Goal: Contribute content

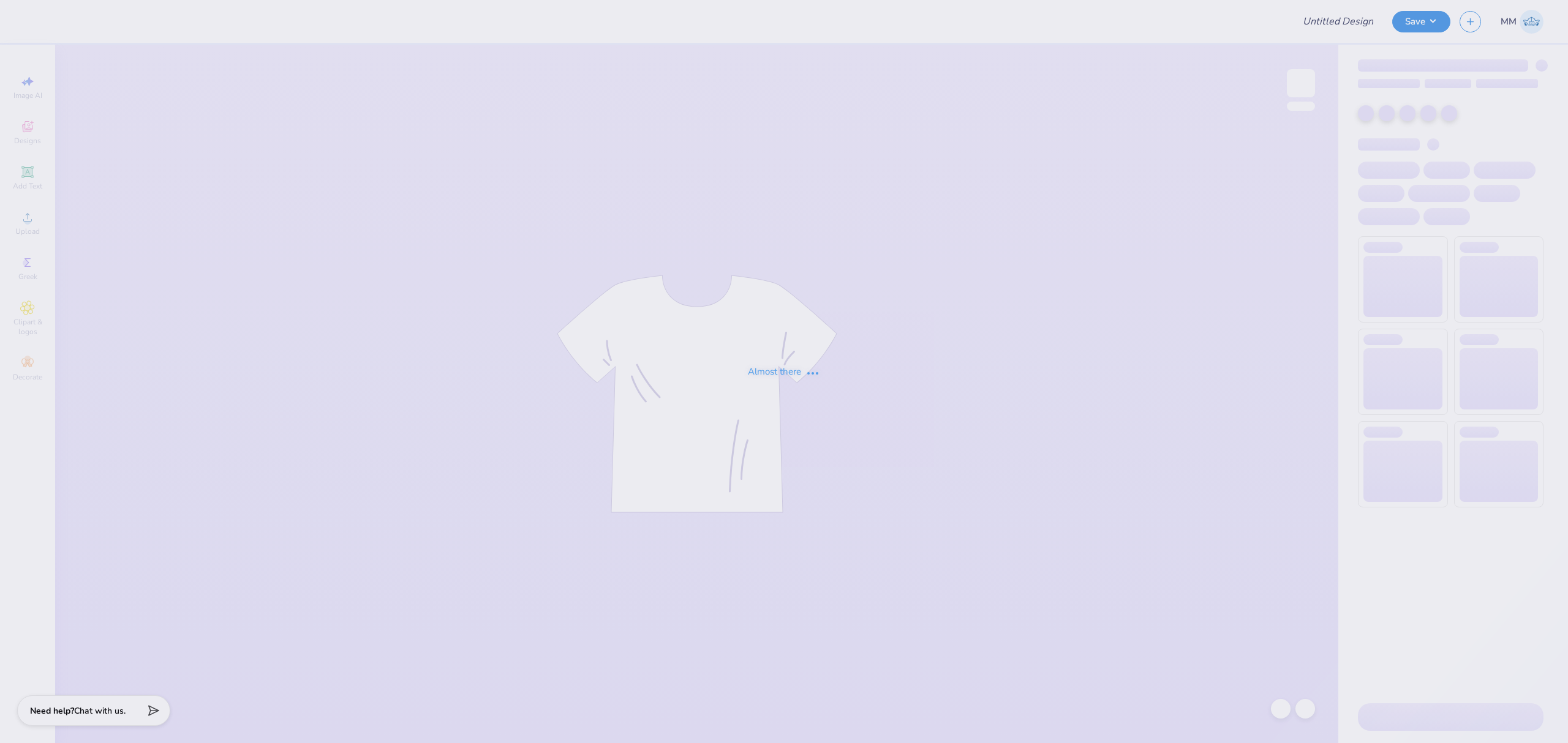
type input "Kass [PERSON_NAME] : The [GEOGRAPHIC_DATA][US_STATE]"
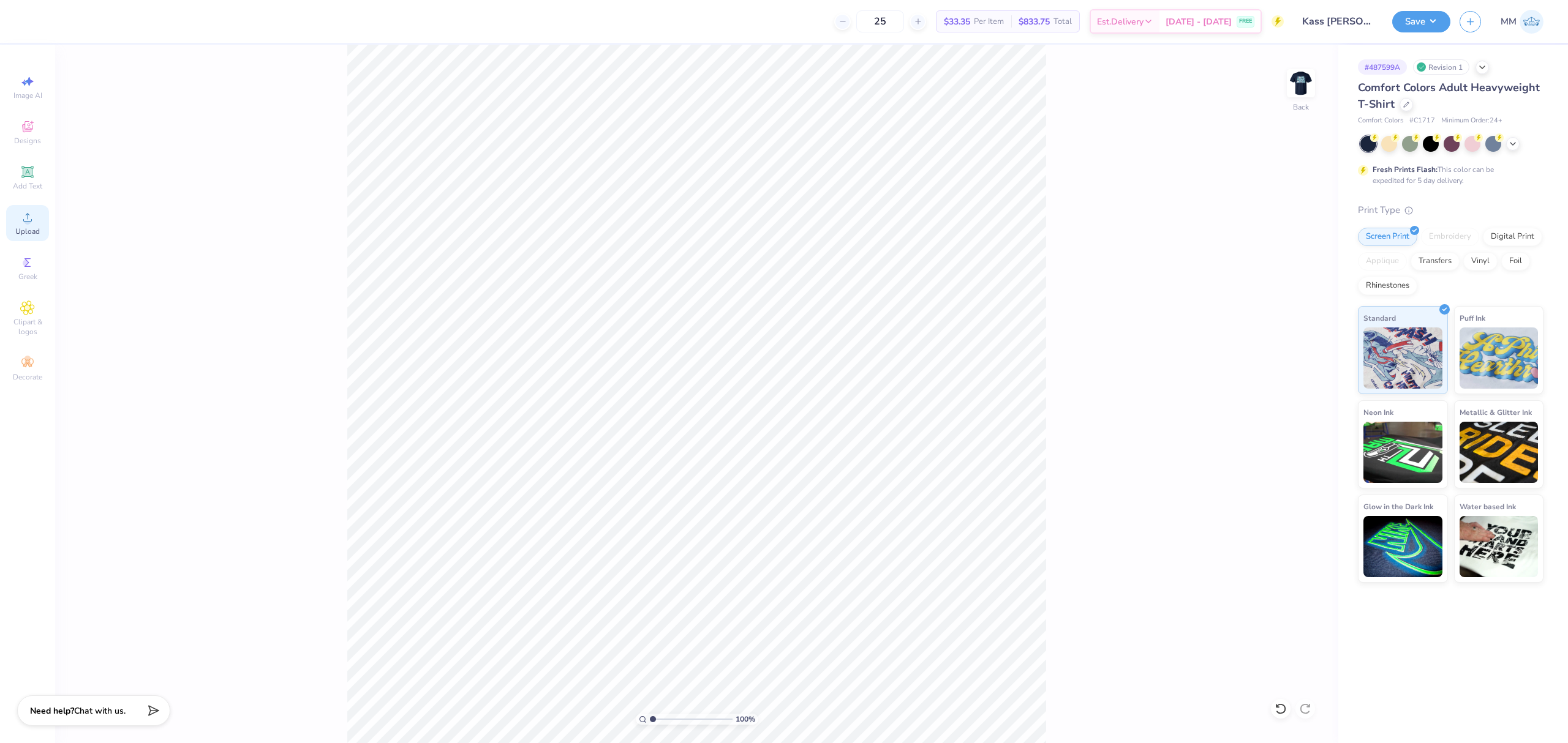
click at [40, 232] on div "Upload" at bounding box center [28, 222] width 43 height 36
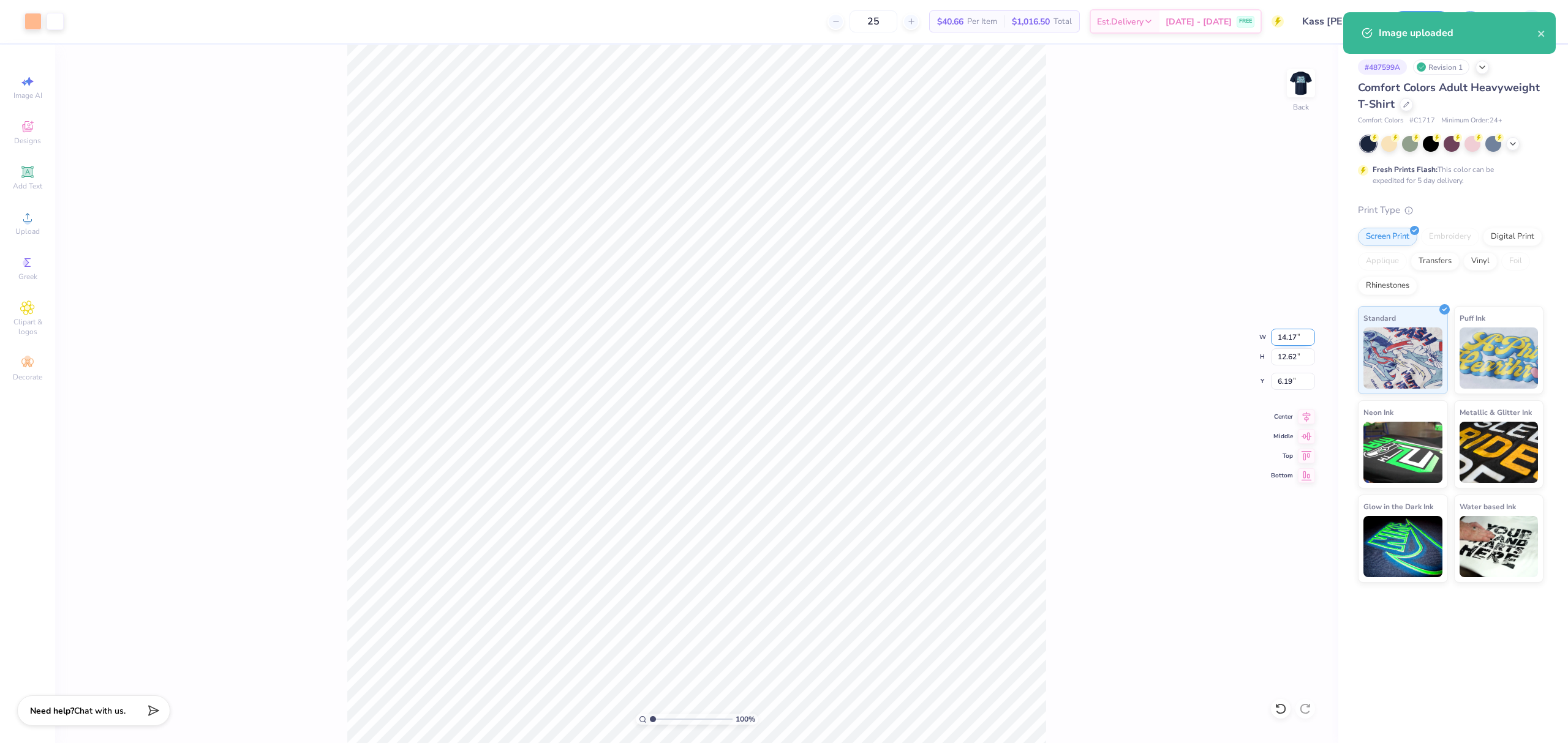
click at [1278, 333] on input "14.17" at bounding box center [1292, 337] width 44 height 17
type input "5.00"
type input "4.45"
type input "10.27"
drag, startPoint x: 1095, startPoint y: 407, endPoint x: 1066, endPoint y: 417, distance: 30.7
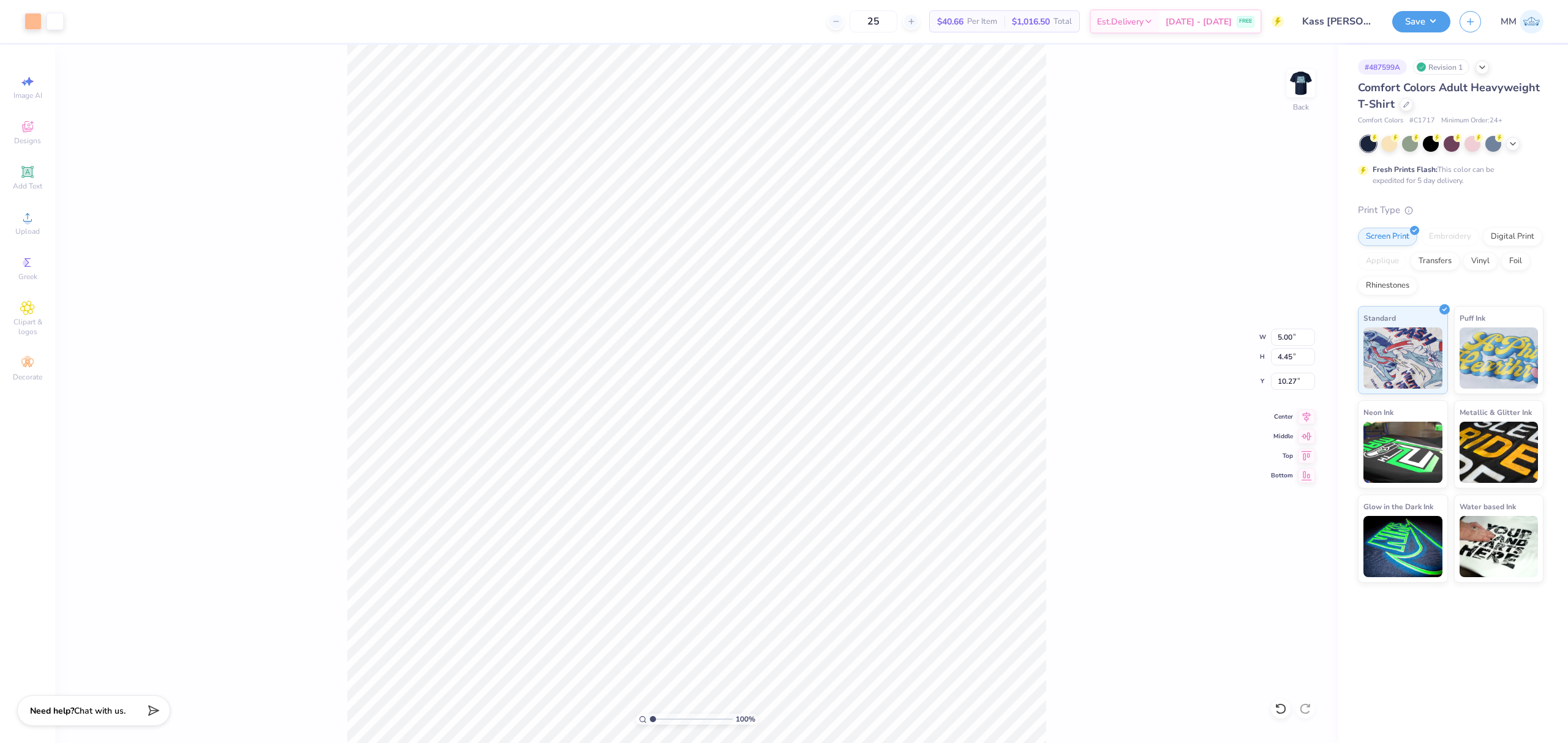
click at [1095, 407] on div "100 % Back W 5.00 5.00 " H 4.45 4.45 " Y 10.27 10.27 " Center Middle Top Bottom" at bounding box center [697, 394] width 1284 height 699
type input "4.84"
drag, startPoint x: 22, startPoint y: 174, endPoint x: 185, endPoint y: 234, distance: 173.7
click at [21, 174] on icon at bounding box center [28, 172] width 15 height 15
type input "5.59"
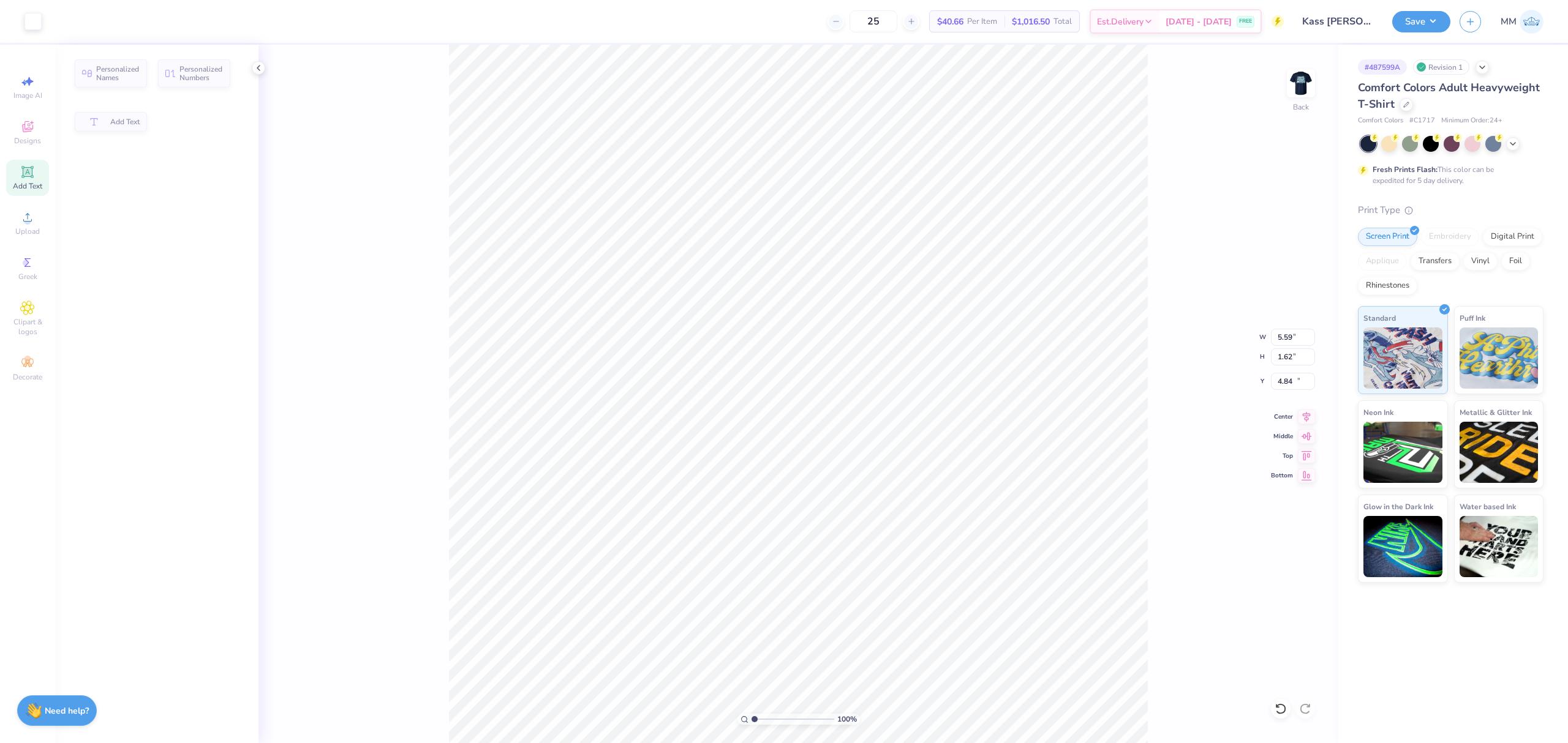
type input "1.62"
type input "11.69"
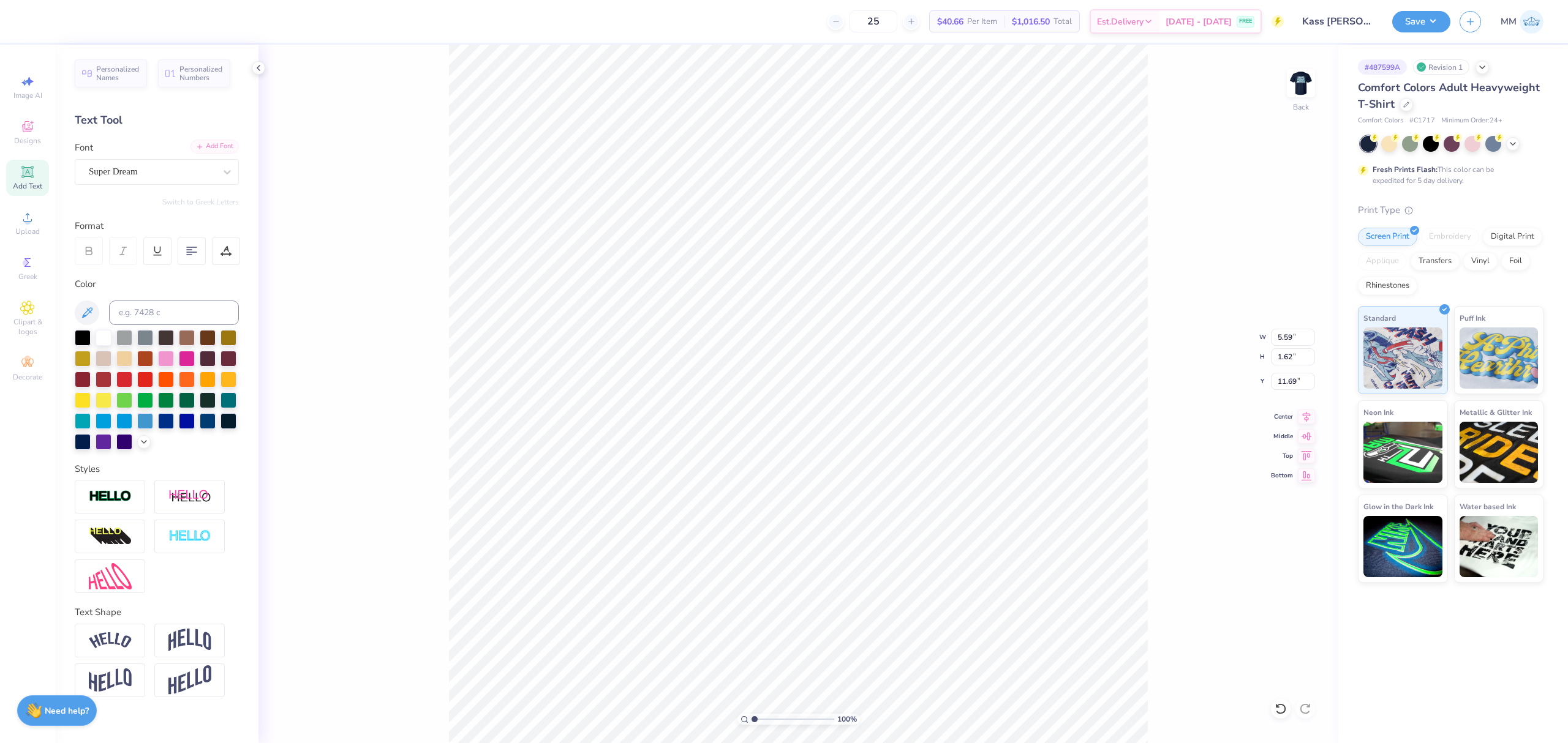
click at [206, 143] on div "Add Font" at bounding box center [215, 146] width 49 height 14
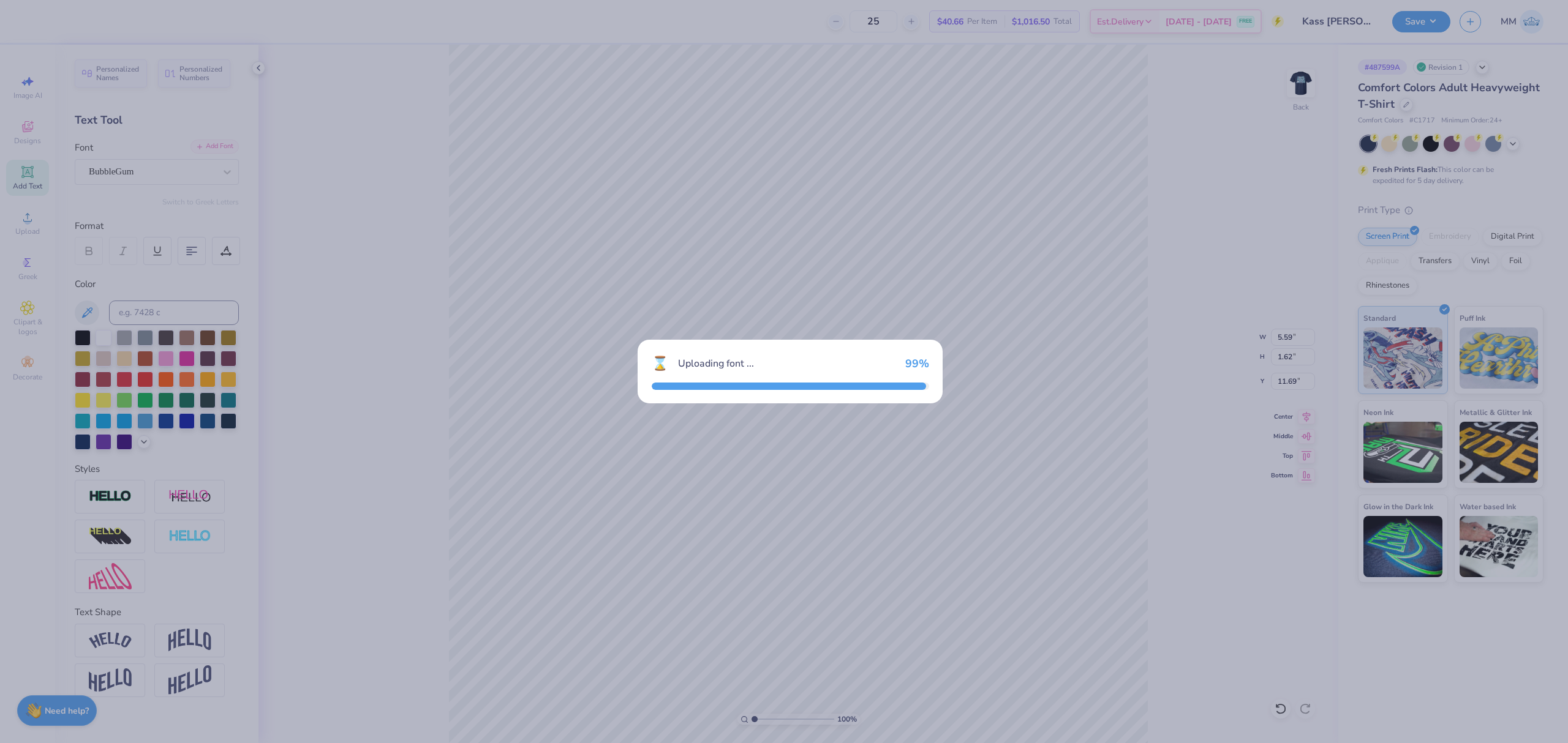
type input "5.24"
type input "1.84"
type input "11.58"
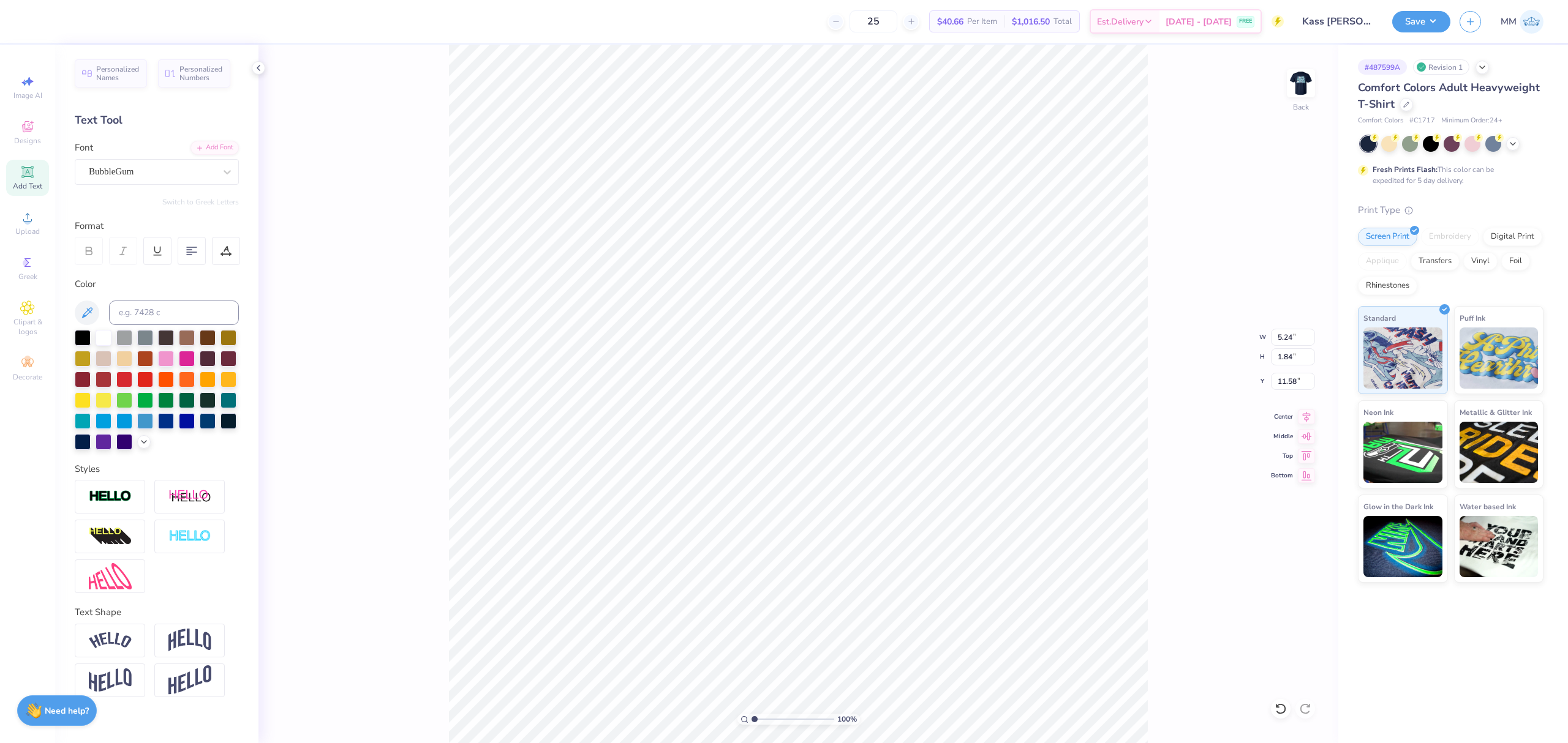
scroll to position [13, 3]
type textarea "[DATE]-[DATE]"
type input "2.65"
type input "0.40"
type input "13.00"
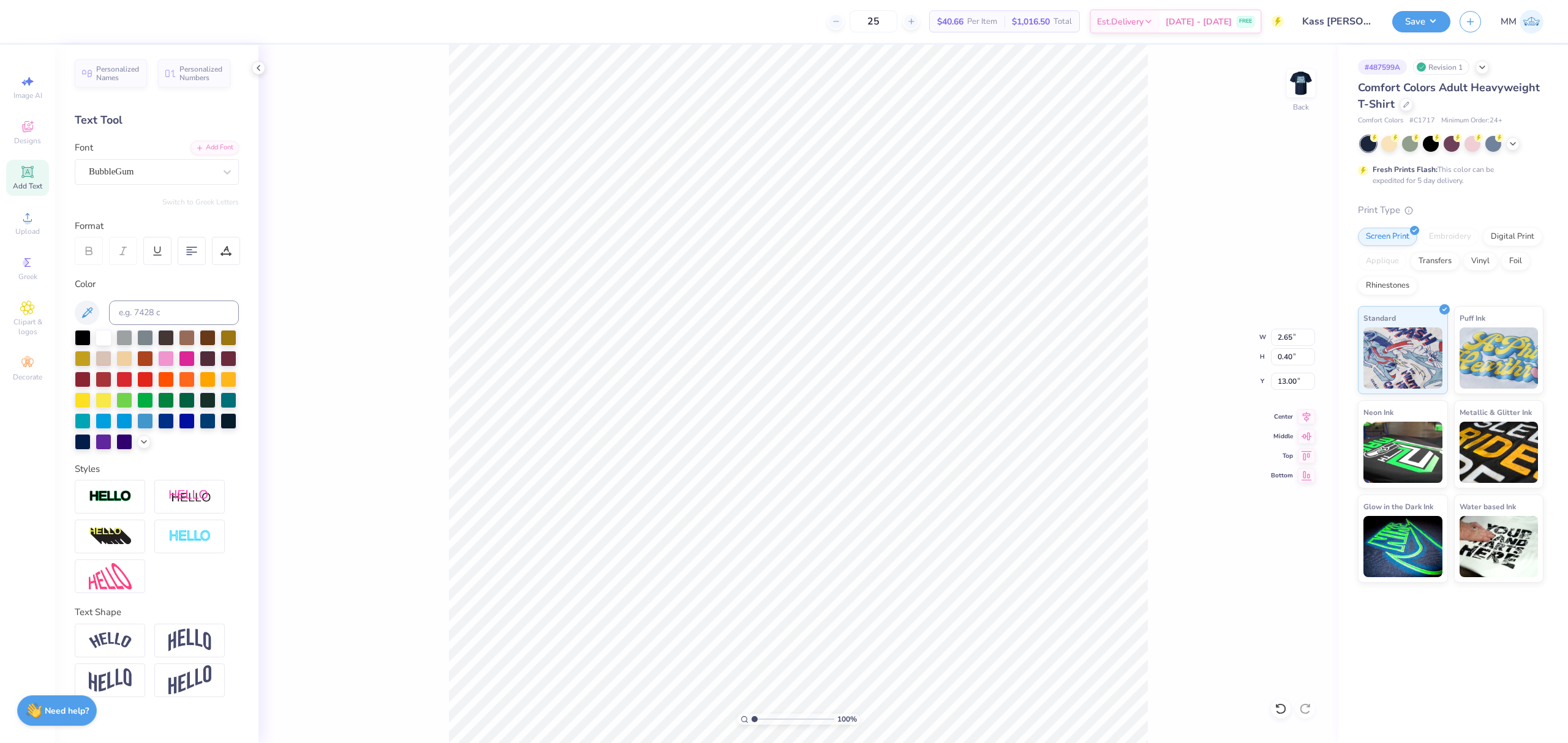
type input "5.00"
type input "4.45"
type input "4.84"
click at [1306, 417] on icon at bounding box center [1307, 415] width 8 height 10
type input "9.29"
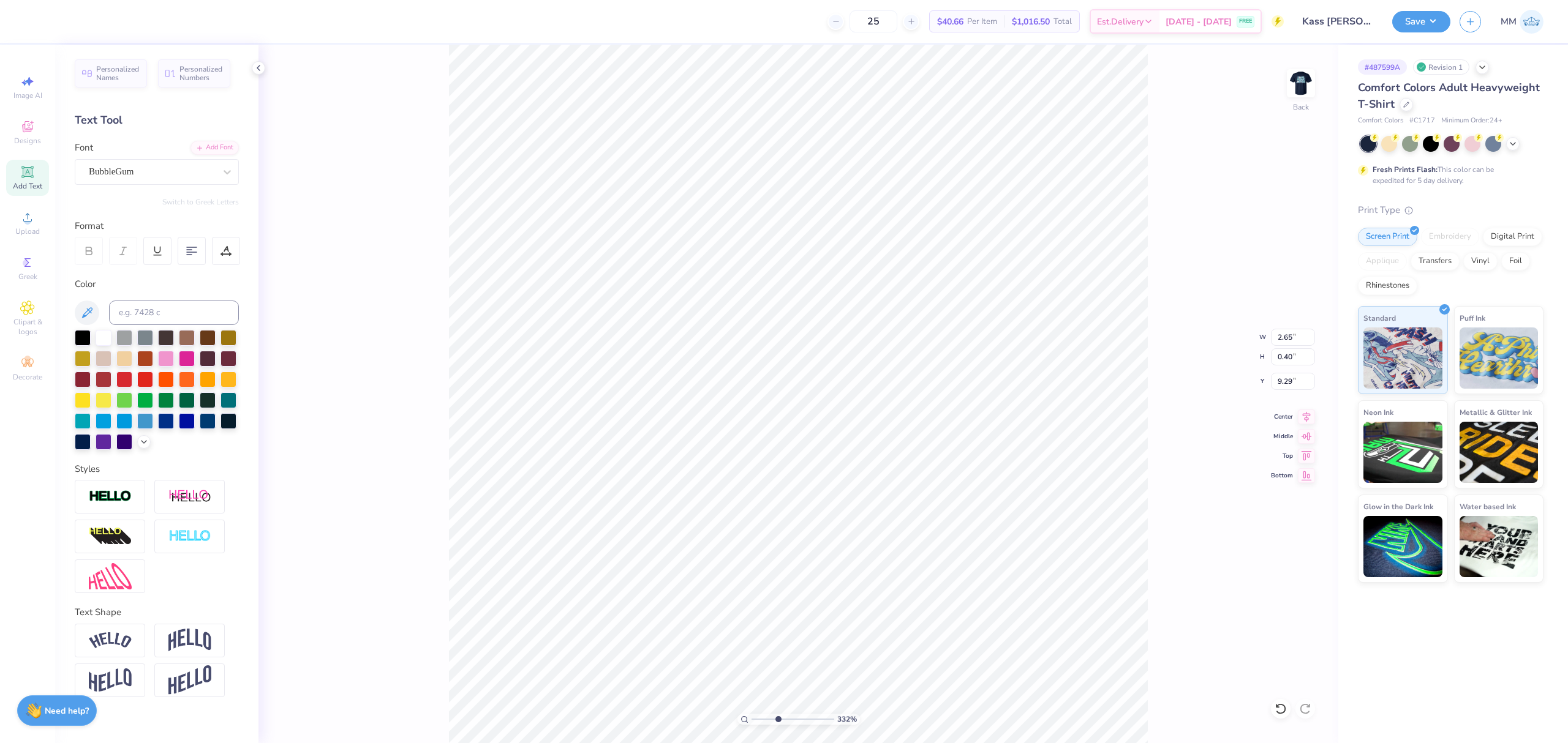
drag, startPoint x: 758, startPoint y: 718, endPoint x: 778, endPoint y: 723, distance: 20.6
type input "3.92"
click at [778, 723] on input "range" at bounding box center [793, 720] width 82 height 11
type input "9.33"
click at [1306, 415] on icon at bounding box center [1307, 415] width 8 height 10
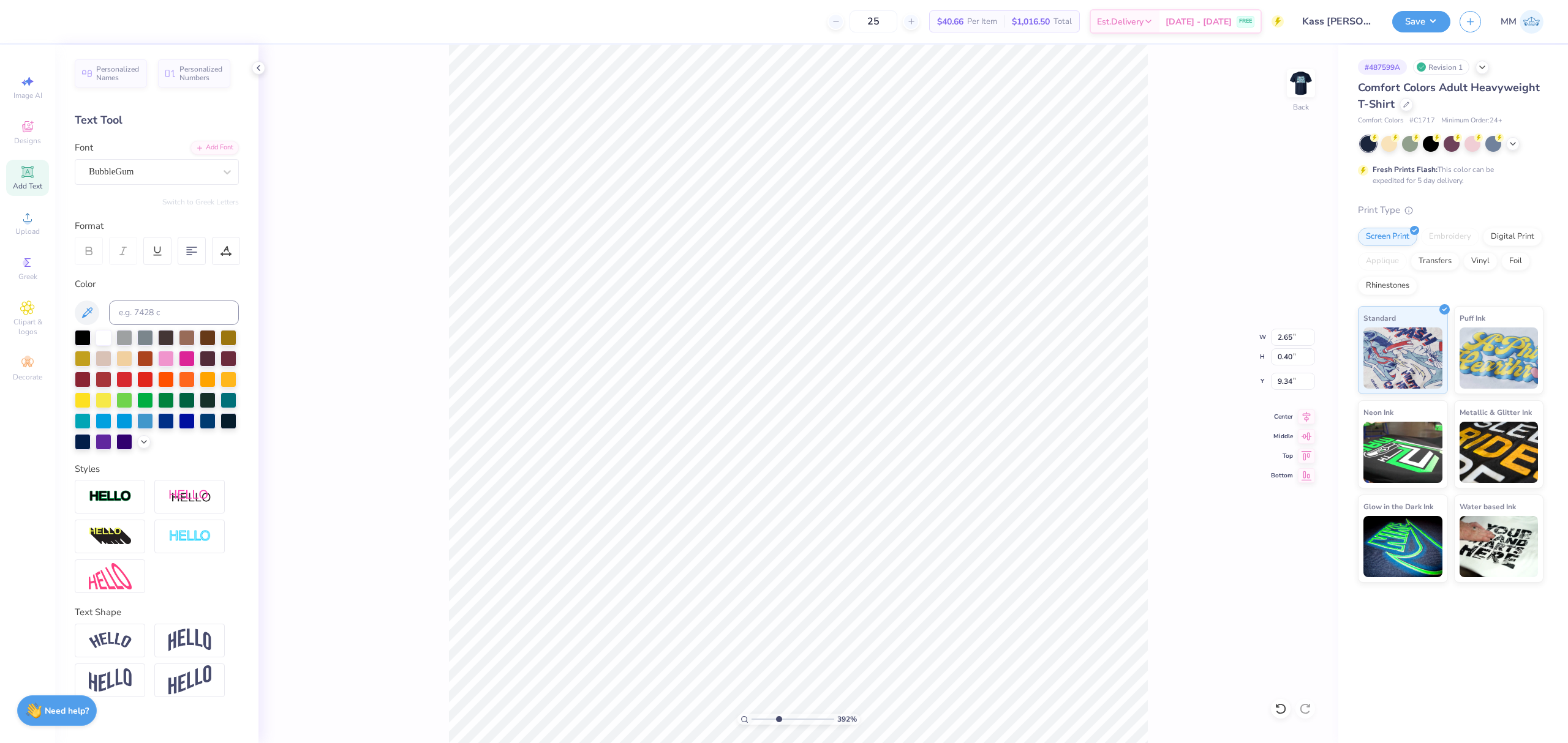
type input "9.34"
drag, startPoint x: 775, startPoint y: 721, endPoint x: 738, endPoint y: 718, distance: 37.1
click at [752, 721] on input "range" at bounding box center [793, 720] width 82 height 11
type input "2.92"
click at [770, 718] on input "range" at bounding box center [793, 720] width 82 height 11
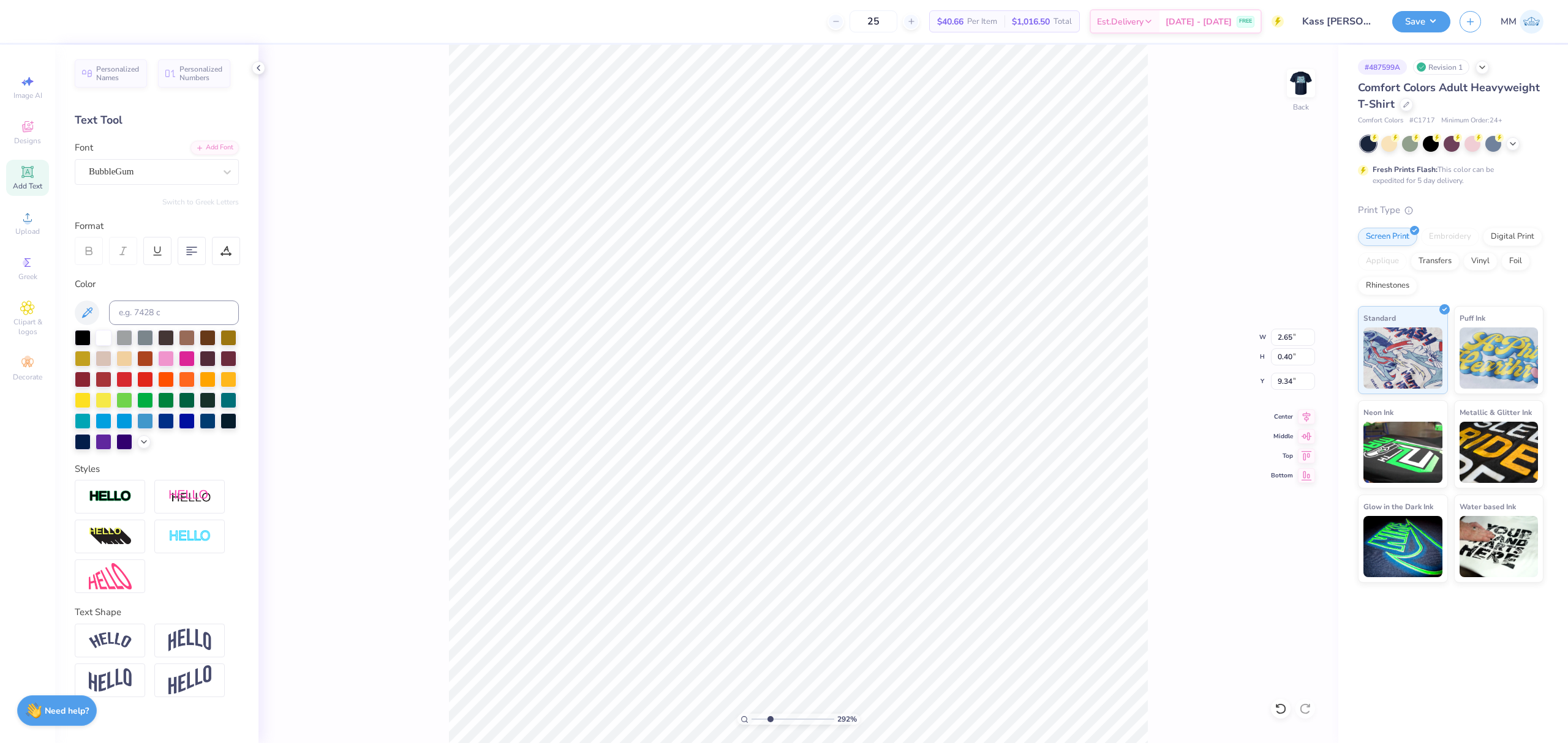
type input "9.35"
drag, startPoint x: 770, startPoint y: 718, endPoint x: 713, endPoint y: 715, distance: 57.1
type input "1"
click at [752, 715] on input "range" at bounding box center [793, 720] width 82 height 11
click at [1286, 332] on input "5.00" at bounding box center [1292, 337] width 44 height 17
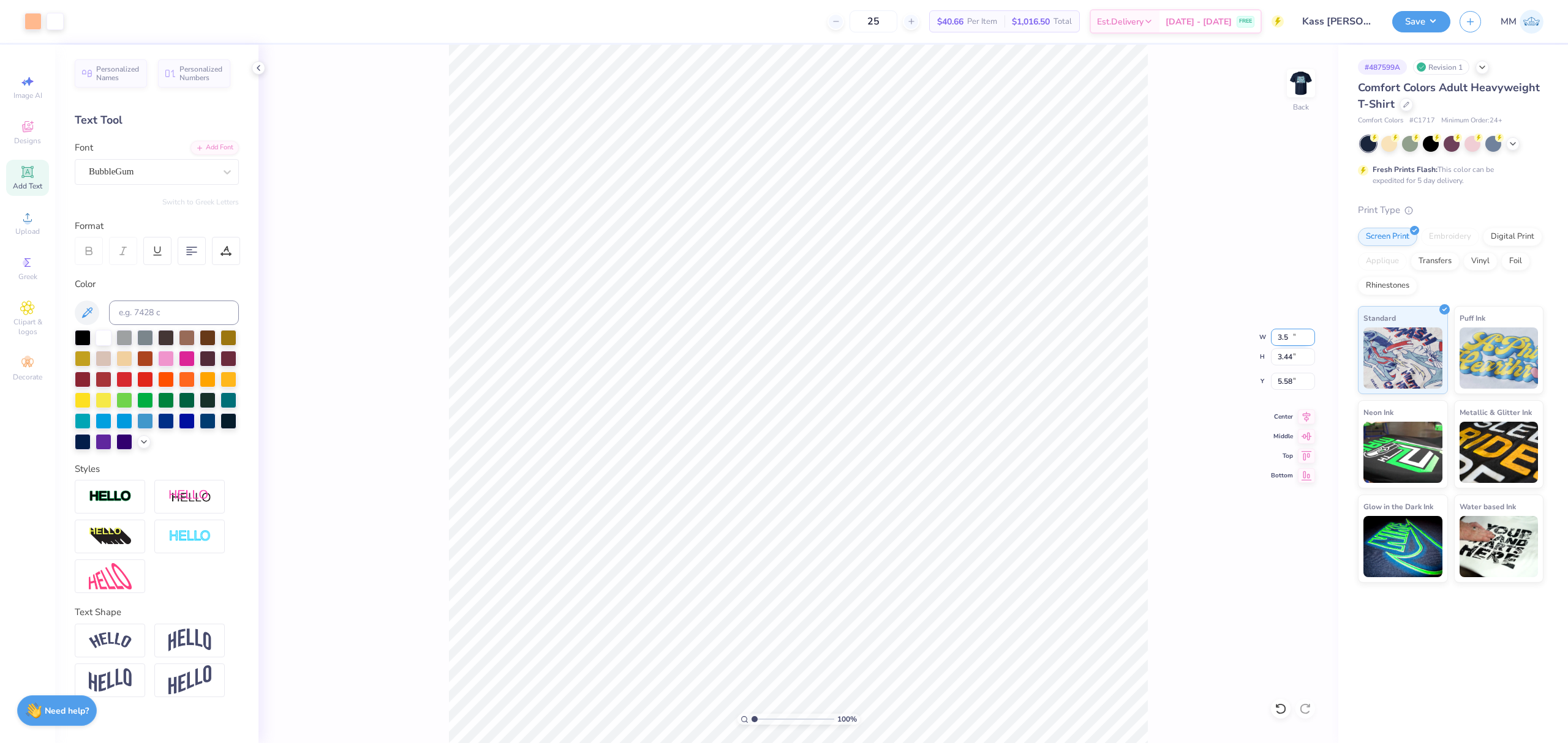
type input "3.50"
type input "3.44"
click at [1280, 378] on input "3.31" at bounding box center [1292, 381] width 44 height 17
type input "3.00"
click at [935, 321] on li "Copy" at bounding box center [957, 316] width 96 height 24
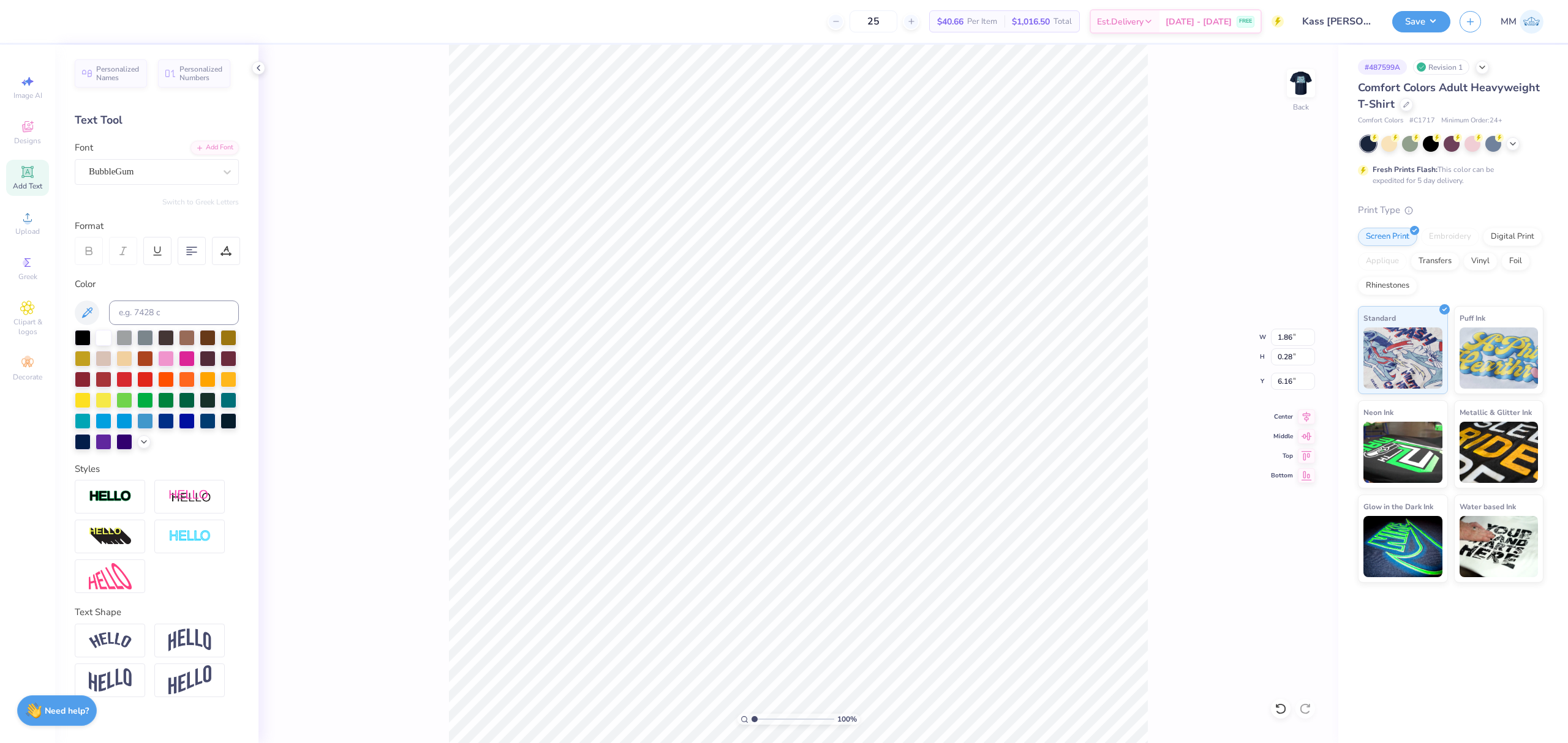
type textarea "est. 2010"
drag, startPoint x: 754, startPoint y: 720, endPoint x: 773, endPoint y: 714, distance: 19.9
click at [773, 714] on input "range" at bounding box center [793, 720] width 82 height 11
type input "2.63"
click at [768, 717] on input "range" at bounding box center [793, 720] width 82 height 11
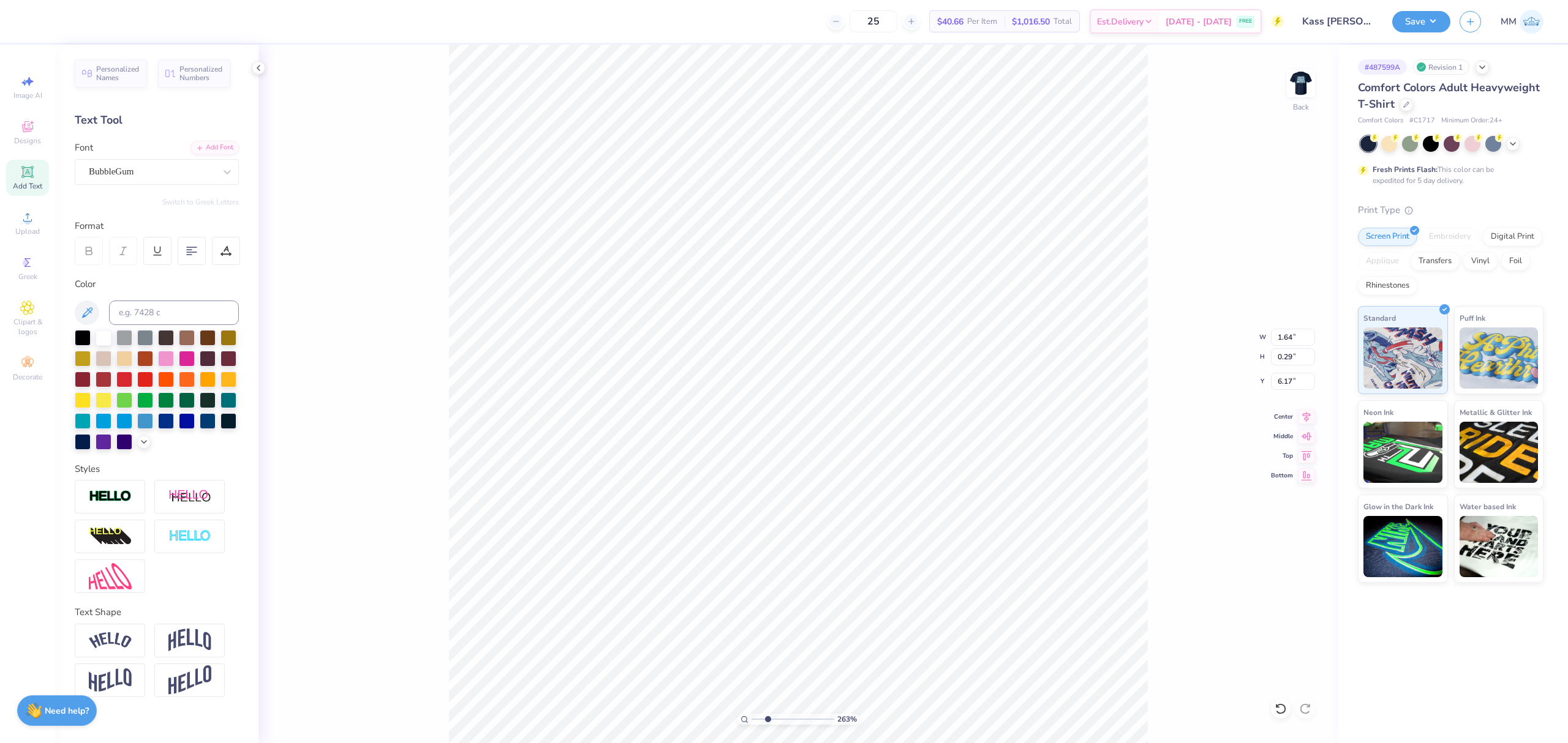
type input "6.17"
type input "1.82"
type input "0.32"
drag, startPoint x: 769, startPoint y: 719, endPoint x: 743, endPoint y: 706, distance: 29.1
click at [752, 714] on input "range" at bounding box center [793, 720] width 82 height 11
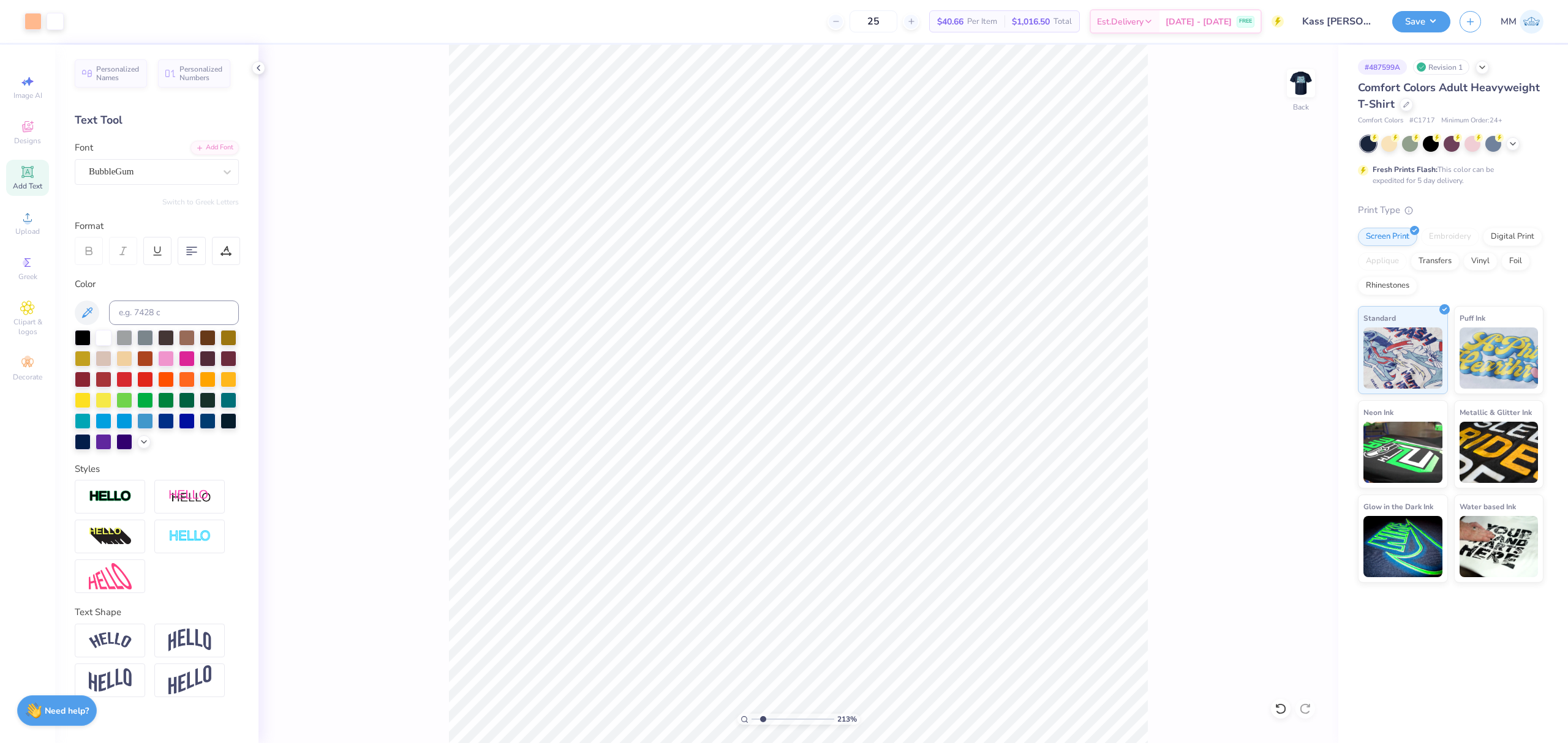
drag, startPoint x: 751, startPoint y: 719, endPoint x: 763, endPoint y: 718, distance: 12.0
click at [763, 718] on input "range" at bounding box center [793, 720] width 82 height 11
type input "2.03"
type input "6.19"
drag, startPoint x: 759, startPoint y: 721, endPoint x: 747, endPoint y: 717, distance: 12.6
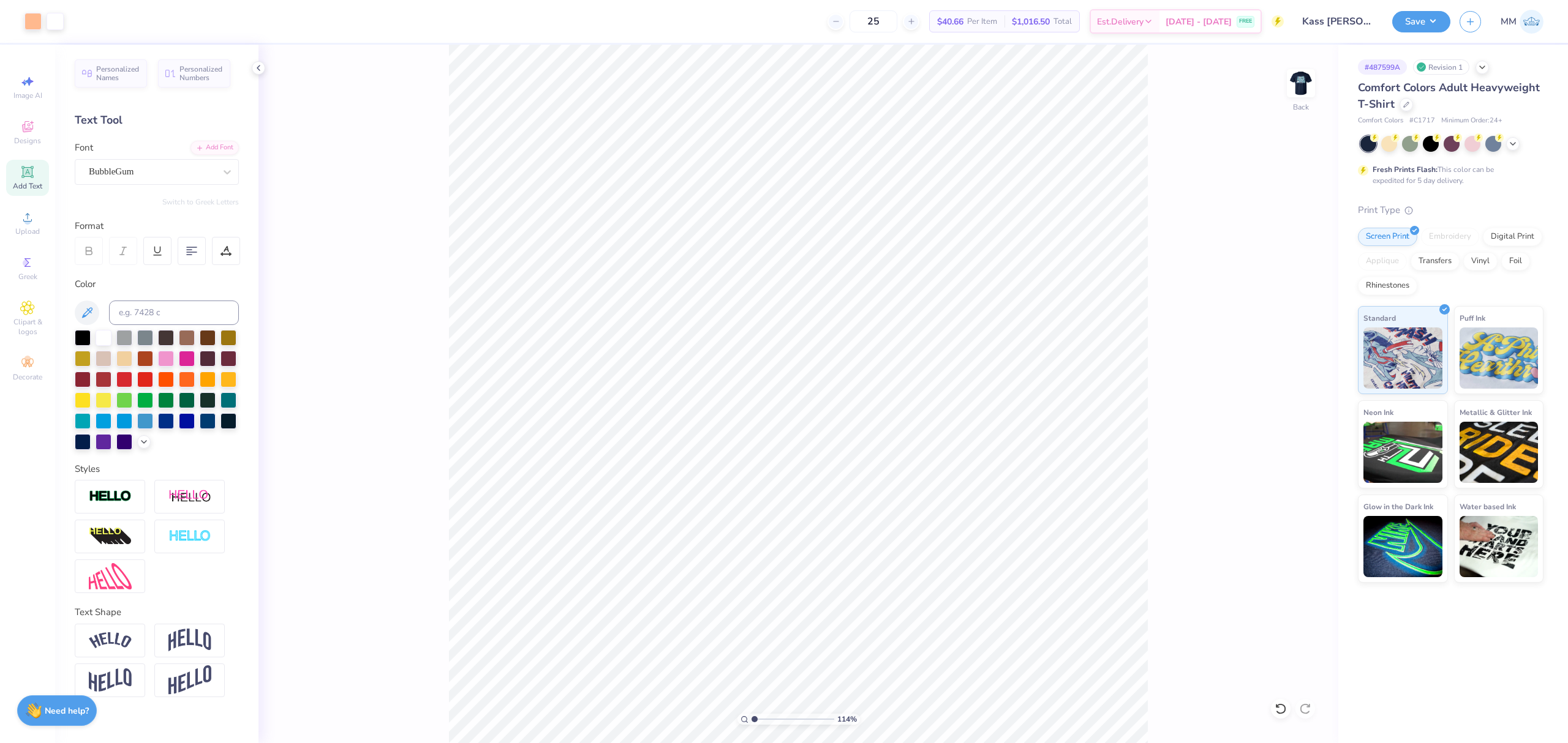
type input "1"
click at [752, 718] on input "range" at bounding box center [793, 720] width 82 height 11
drag, startPoint x: 1274, startPoint y: 86, endPoint x: 1294, endPoint y: 86, distance: 20.0
click at [1276, 86] on div "100 % Back" at bounding box center [798, 394] width 1080 height 699
click at [1298, 84] on img at bounding box center [1301, 83] width 49 height 49
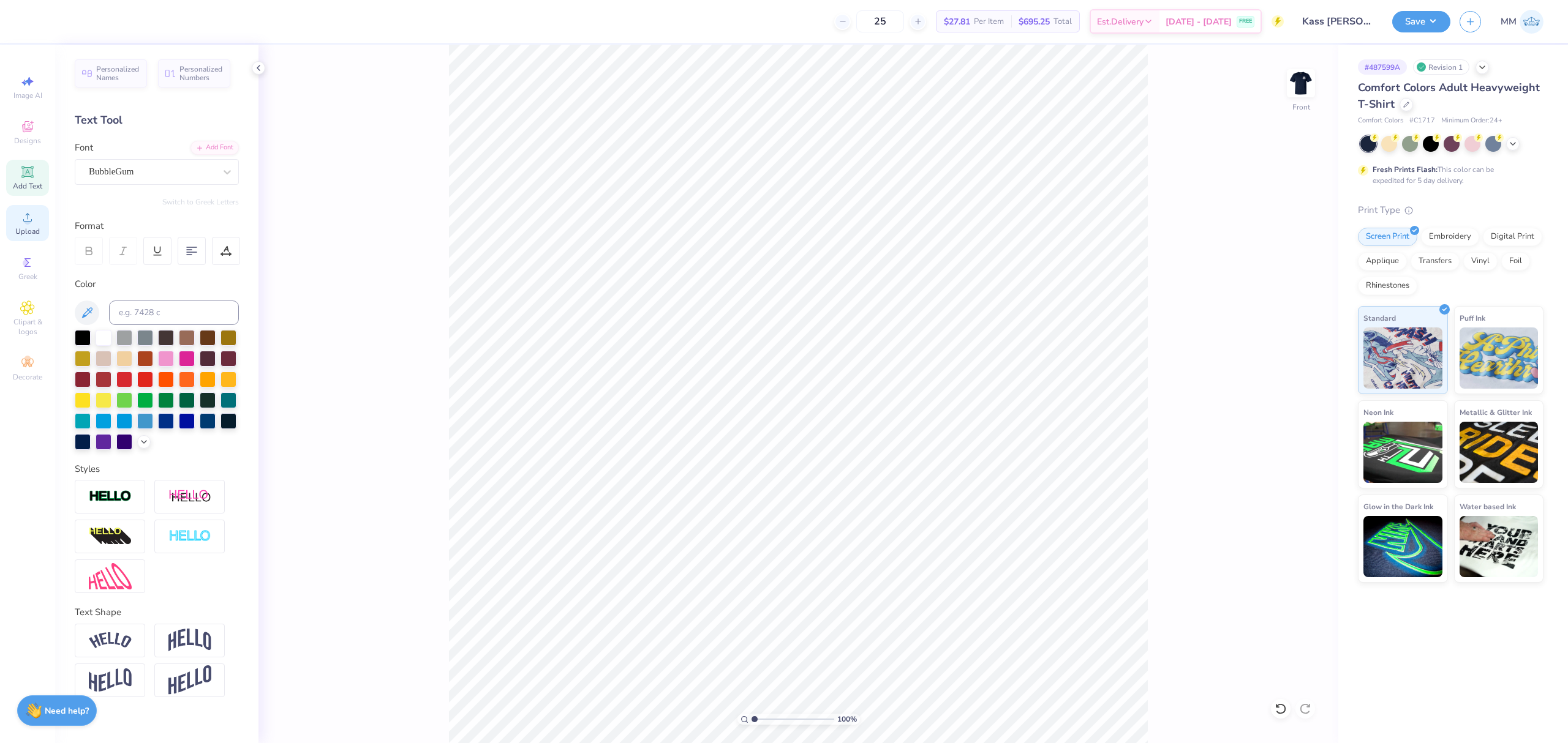
click at [23, 214] on icon at bounding box center [28, 218] width 15 height 15
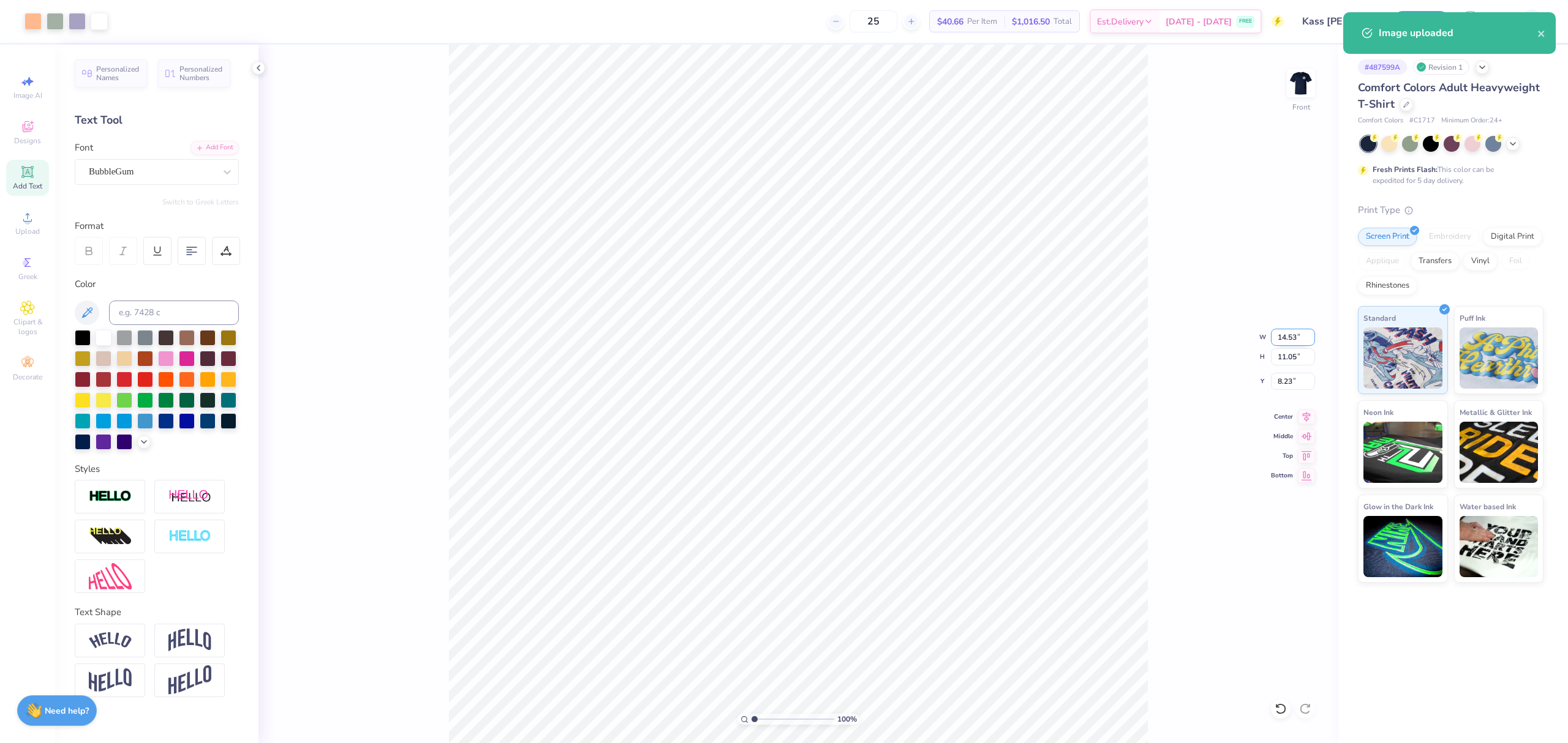
click at [1287, 336] on input "14.53" at bounding box center [1292, 337] width 44 height 17
type input "12.00"
type input "9.12"
type input "9.19"
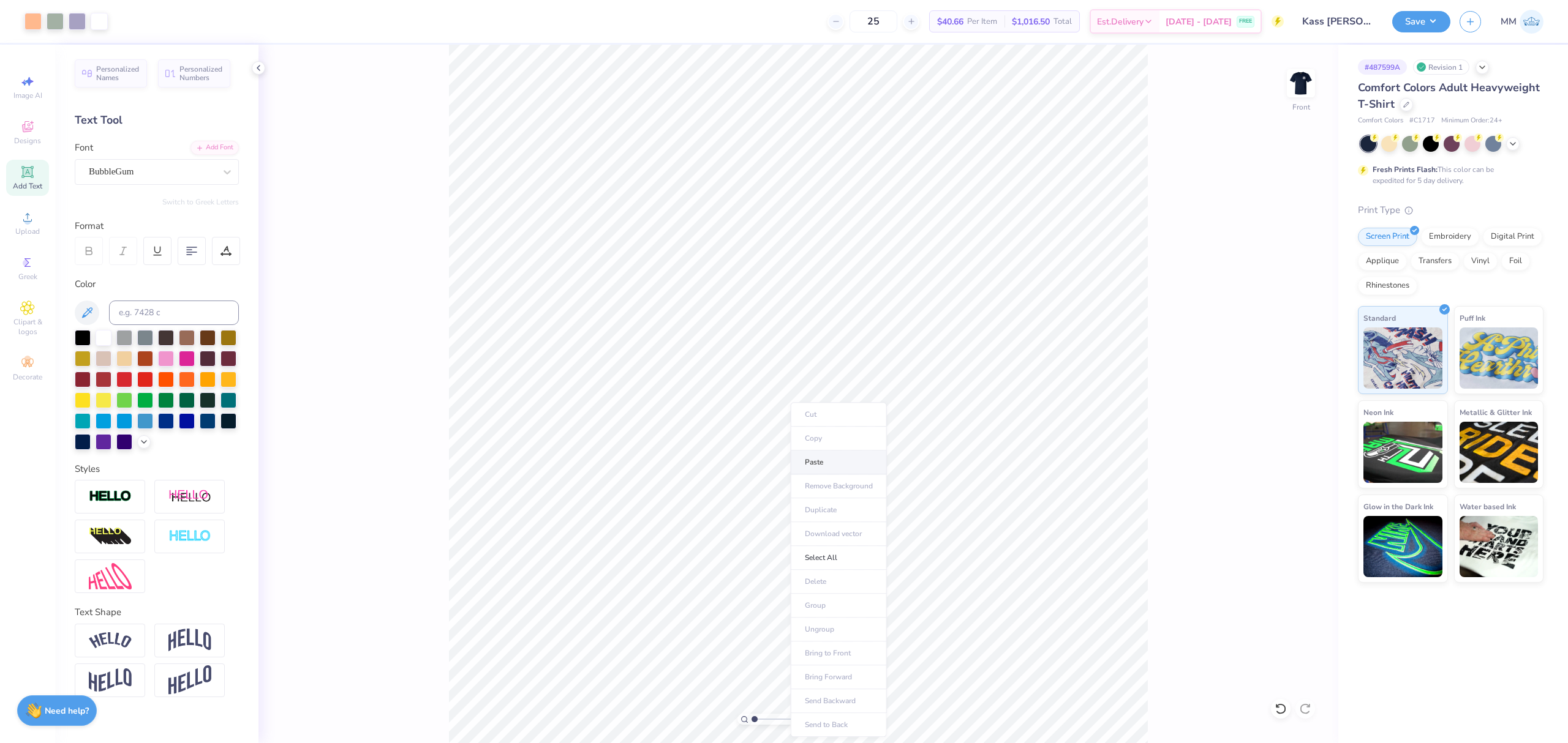
click at [818, 462] on li "Paste" at bounding box center [839, 463] width 96 height 24
type input "3.93"
type input "0.60"
type input "19.77"
type input "12.00"
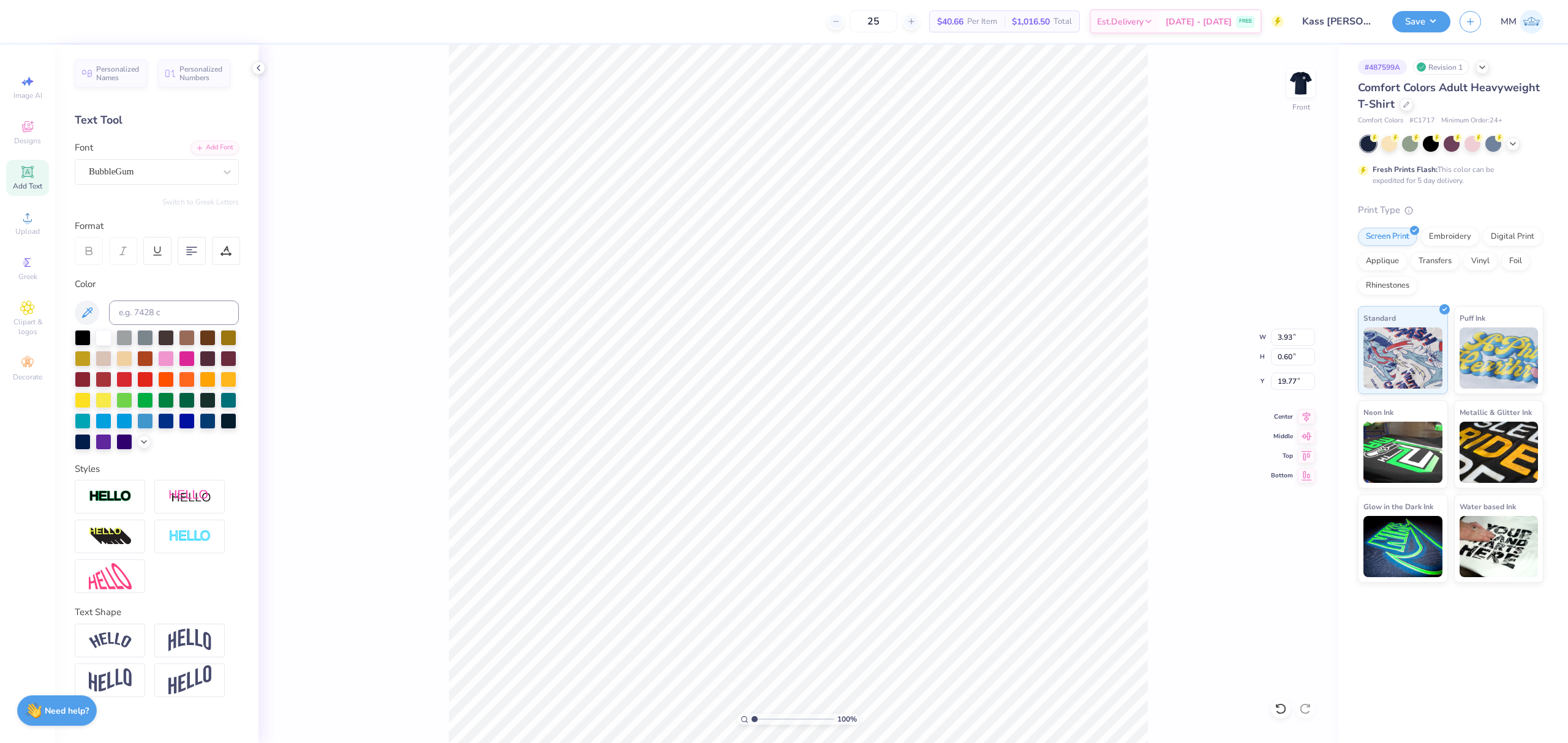
type input "9.12"
click at [1286, 385] on input "9.19" at bounding box center [1292, 381] width 44 height 17
type input "3.00"
type input "11.83"
drag, startPoint x: 757, startPoint y: 718, endPoint x: 768, endPoint y: 718, distance: 11.0
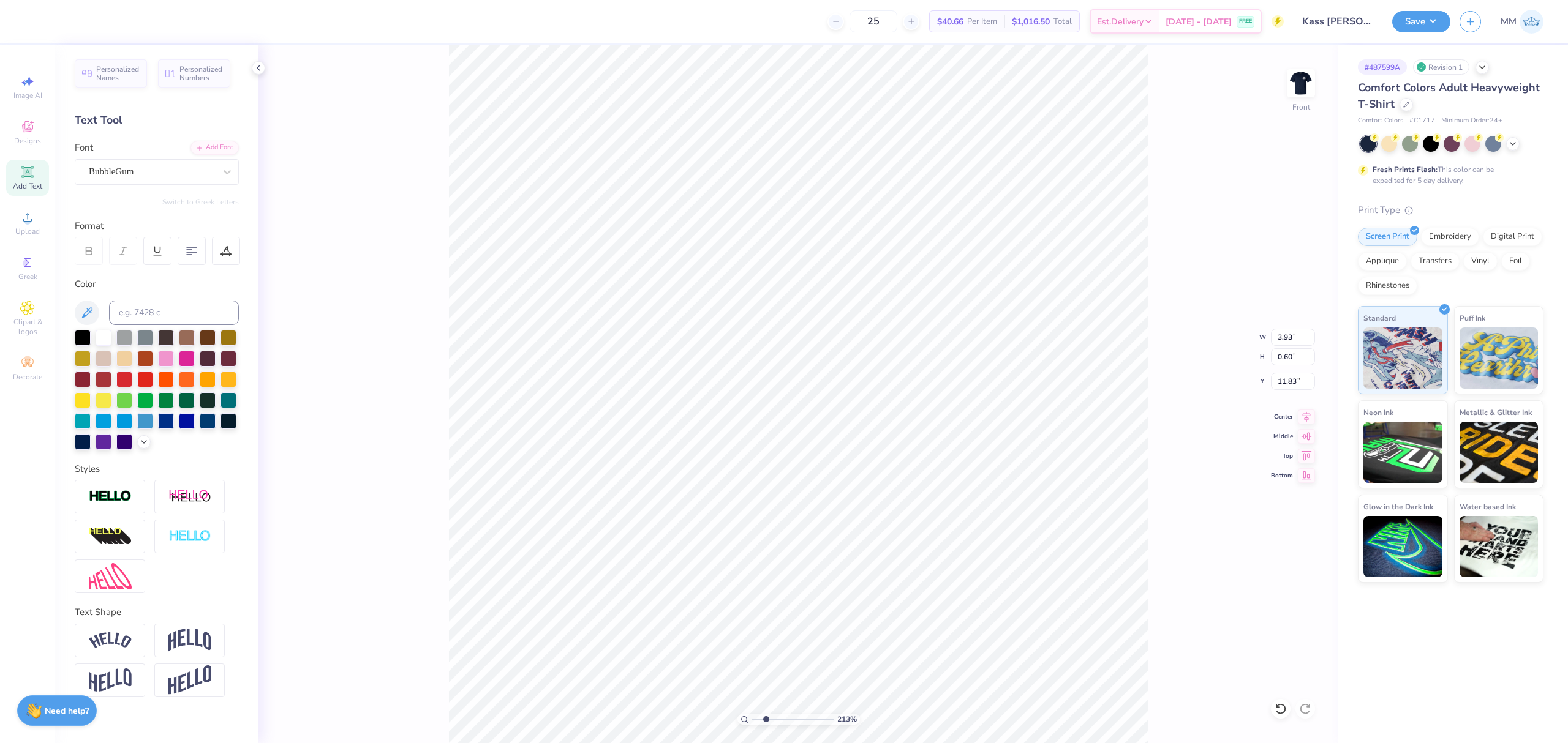
type input "2.43"
click at [766, 722] on input "range" at bounding box center [793, 720] width 82 height 11
type input "11.63"
type input "4.06"
type input "0.62"
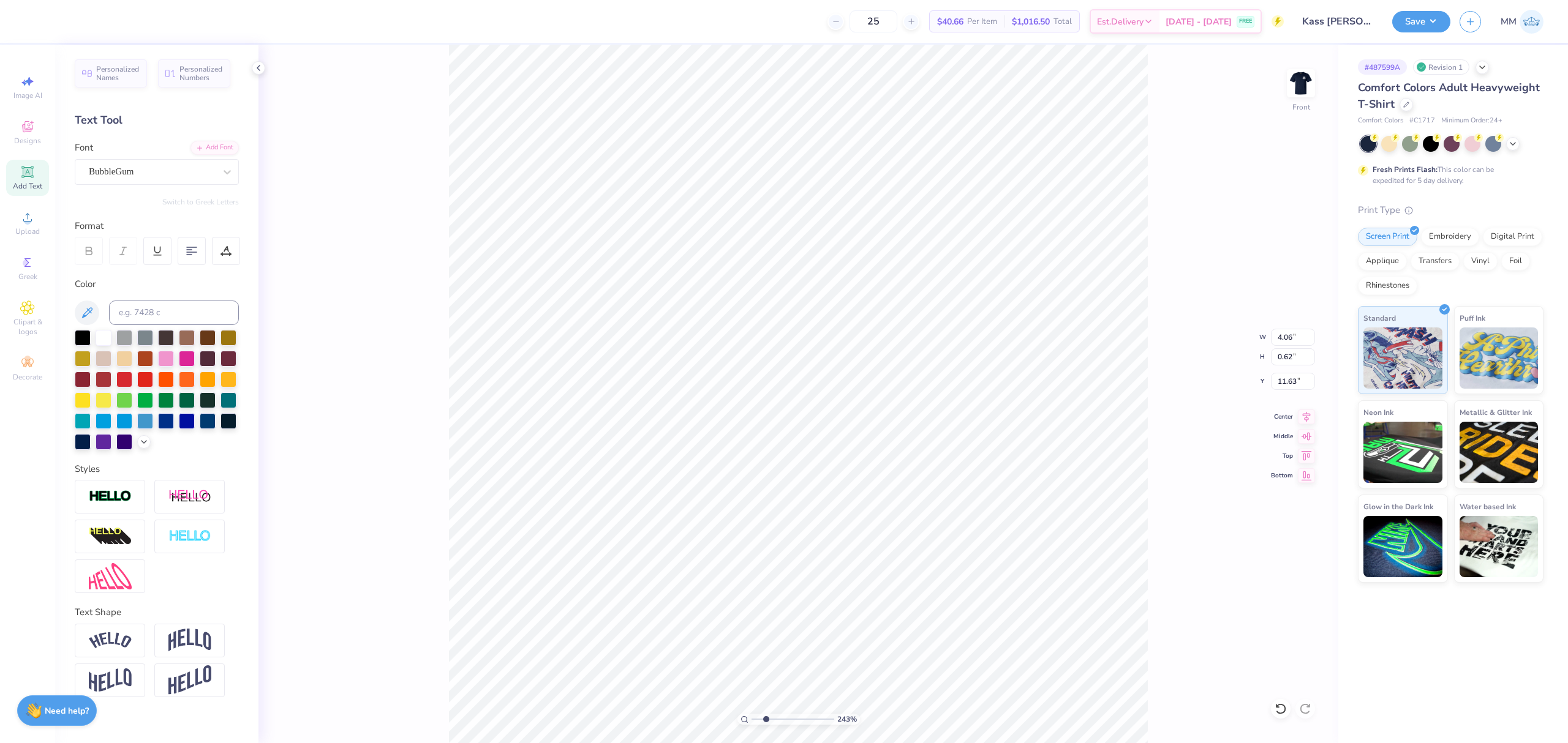
drag, startPoint x: 1304, startPoint y: 417, endPoint x: 1292, endPoint y: 407, distance: 15.6
click at [1304, 414] on icon at bounding box center [1306, 417] width 17 height 15
click at [1302, 415] on icon at bounding box center [1306, 415] width 17 height 15
drag, startPoint x: 766, startPoint y: 723, endPoint x: 729, endPoint y: 721, distance: 37.1
type input "1"
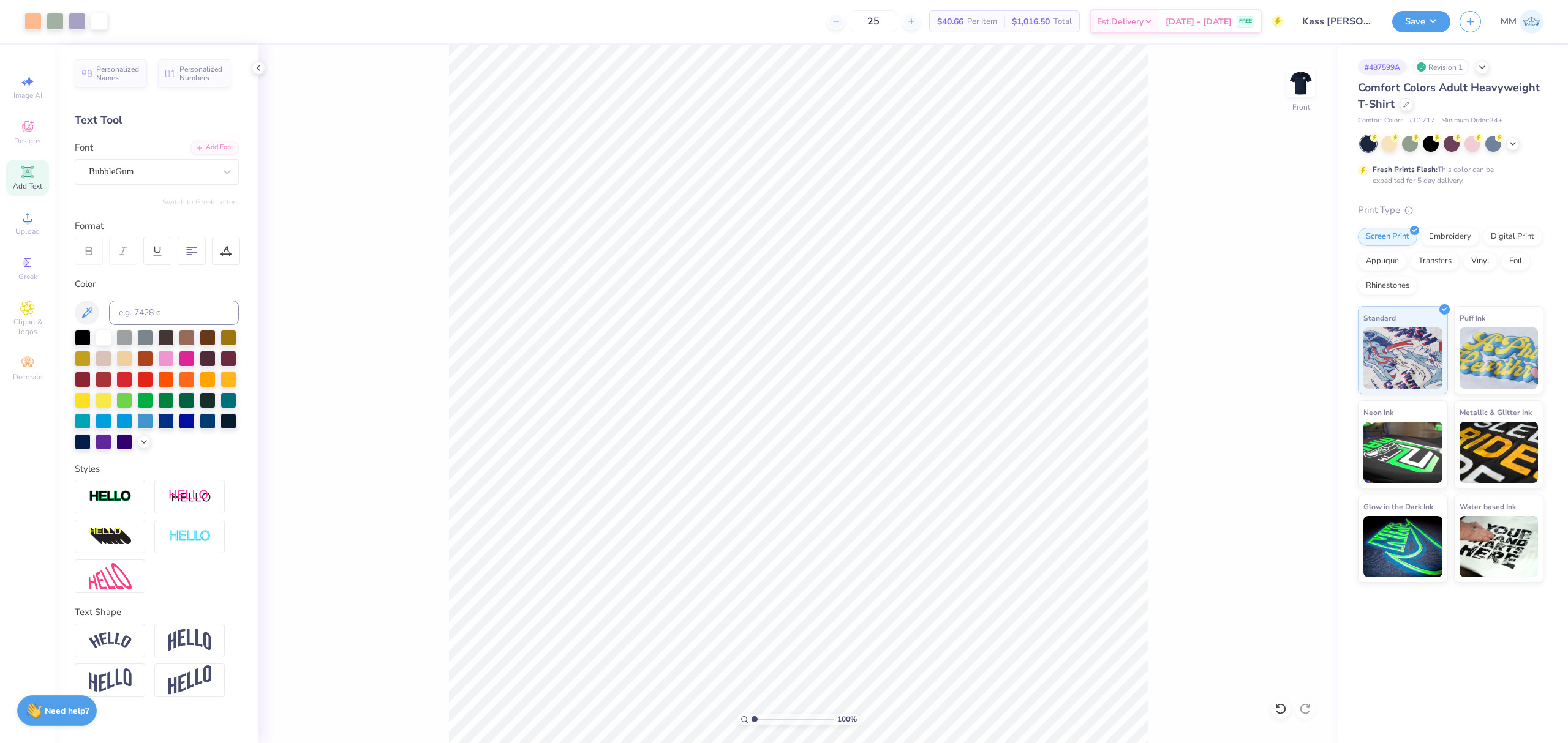
click at [752, 721] on input "range" at bounding box center [793, 720] width 82 height 11
click at [1397, 23] on button "Save" at bounding box center [1421, 20] width 58 height 21
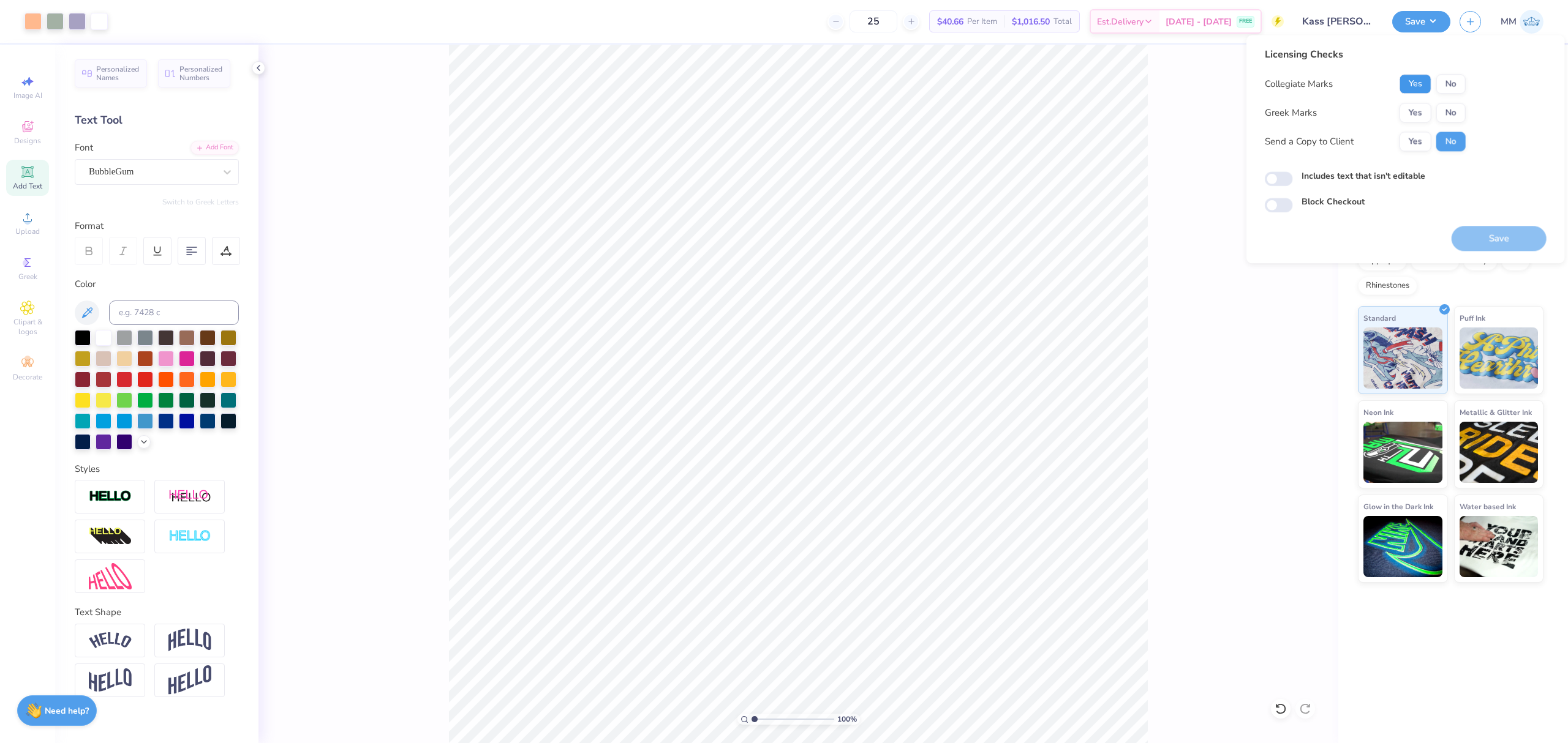
click at [1407, 82] on button "Yes" at bounding box center [1416, 83] width 32 height 20
click at [1448, 111] on button "No" at bounding box center [1450, 112] width 29 height 20
click at [1377, 177] on label "Includes text that isn't editable" at bounding box center [1363, 176] width 123 height 13
click at [1293, 177] on input "Includes text that isn't editable" at bounding box center [1279, 179] width 28 height 15
checkbox input "true"
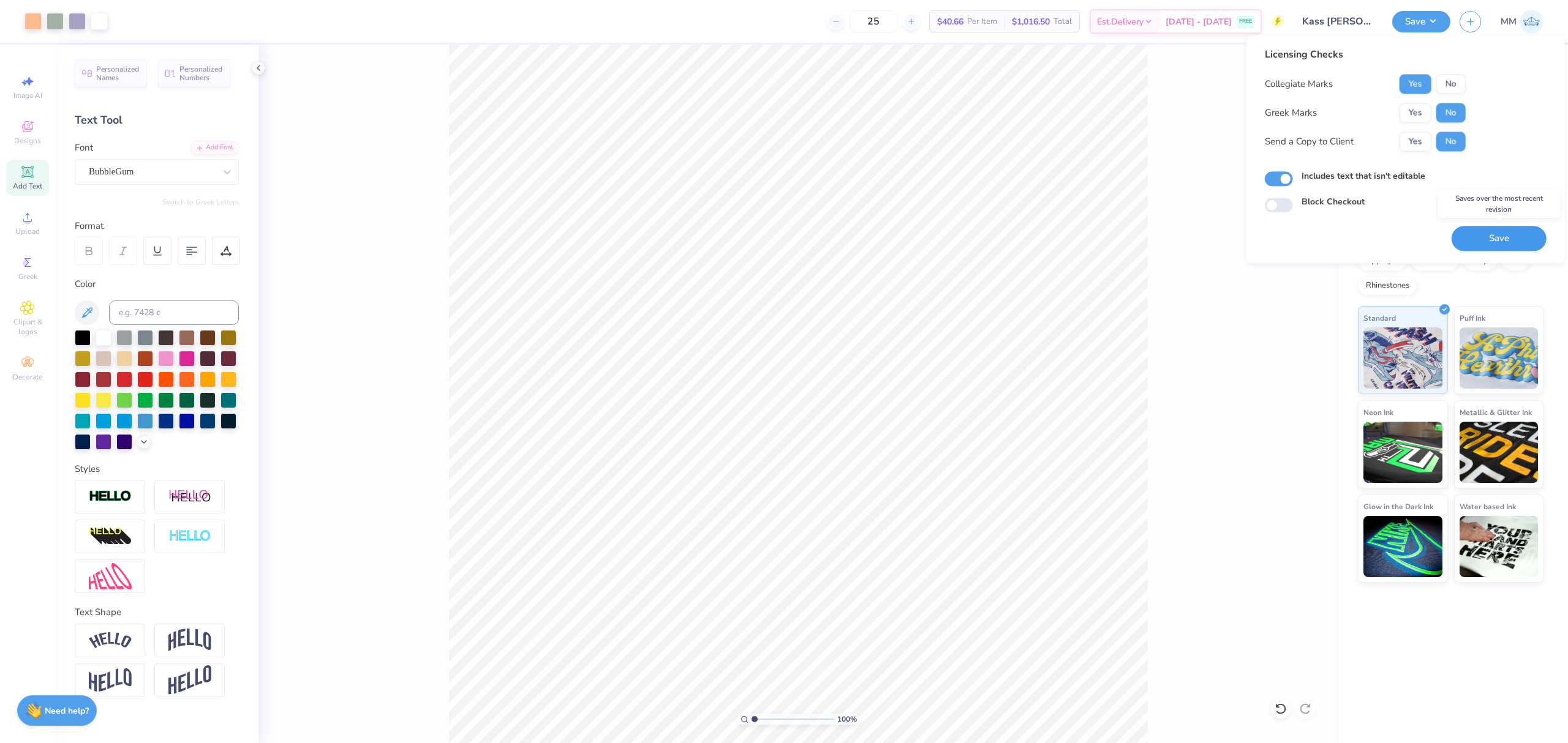
click at [1474, 236] on button "Save" at bounding box center [1500, 238] width 95 height 25
